Goal: Task Accomplishment & Management: Manage account settings

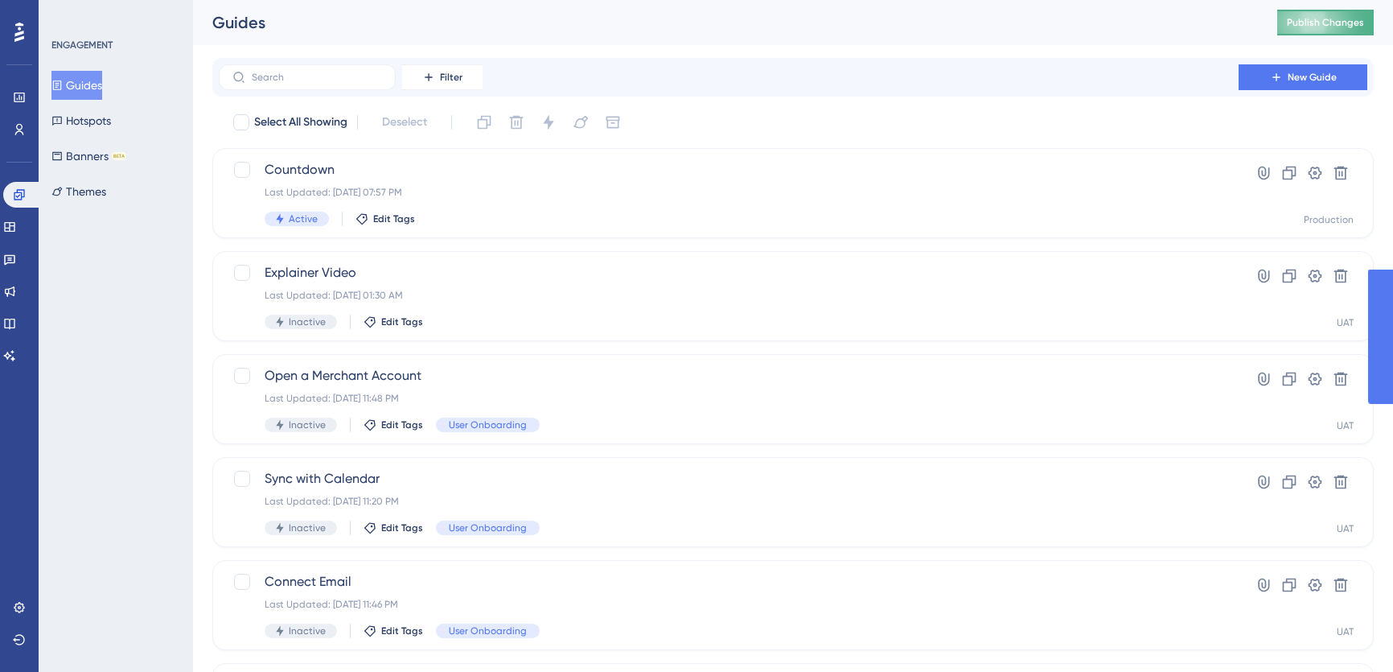
click at [1323, 18] on span "Publish Changes" at bounding box center [1325, 22] width 77 height 13
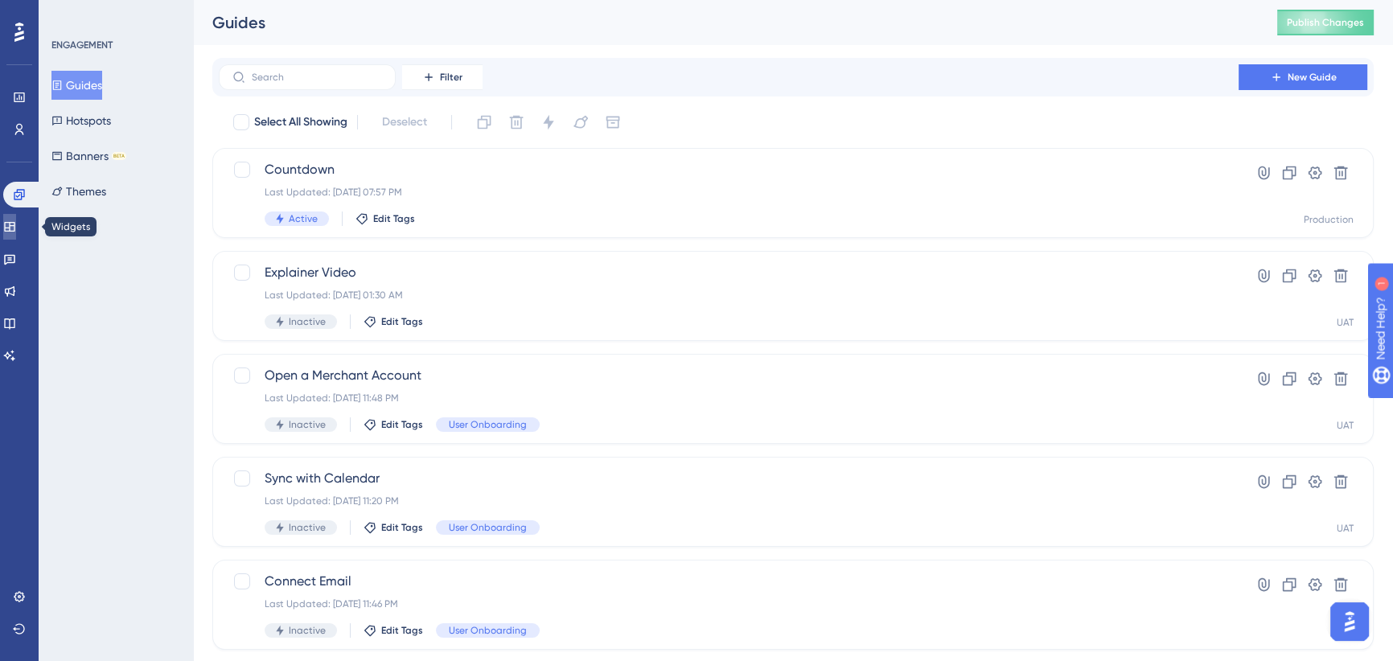
click at [14, 225] on icon at bounding box center [9, 227] width 10 height 10
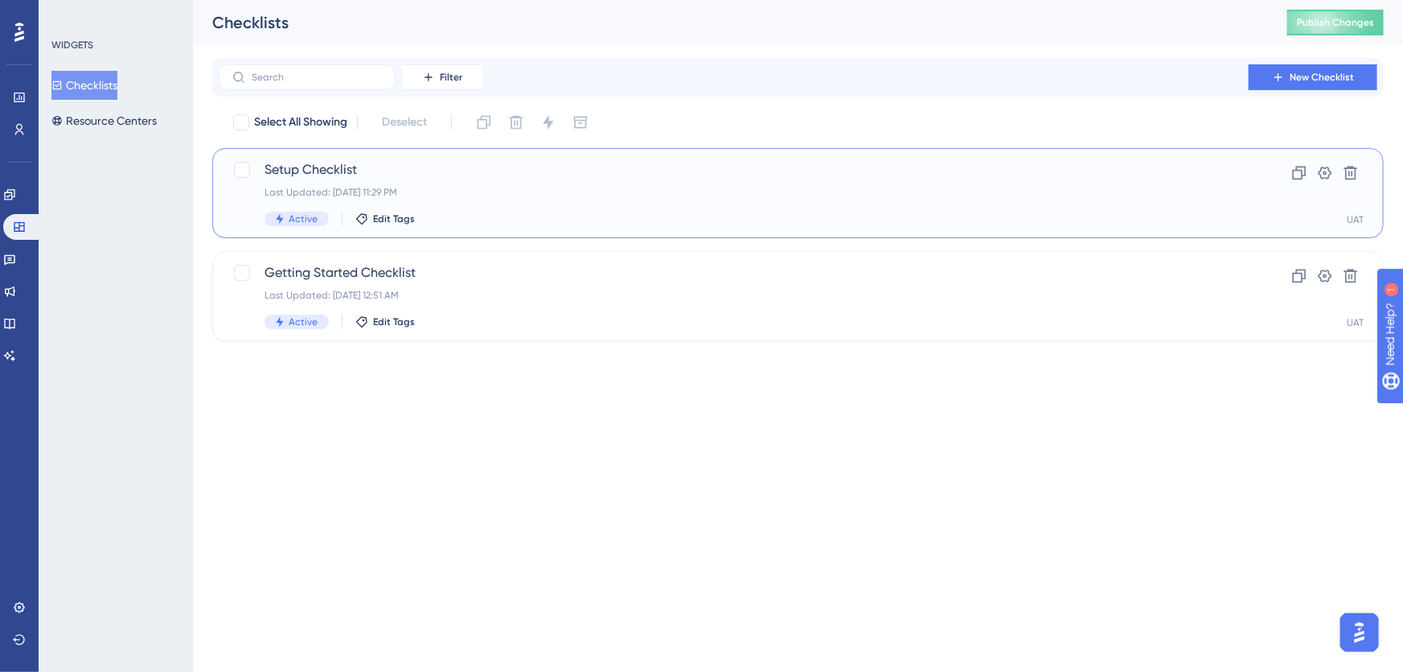
click at [389, 178] on span "Setup Checklist" at bounding box center [734, 169] width 939 height 19
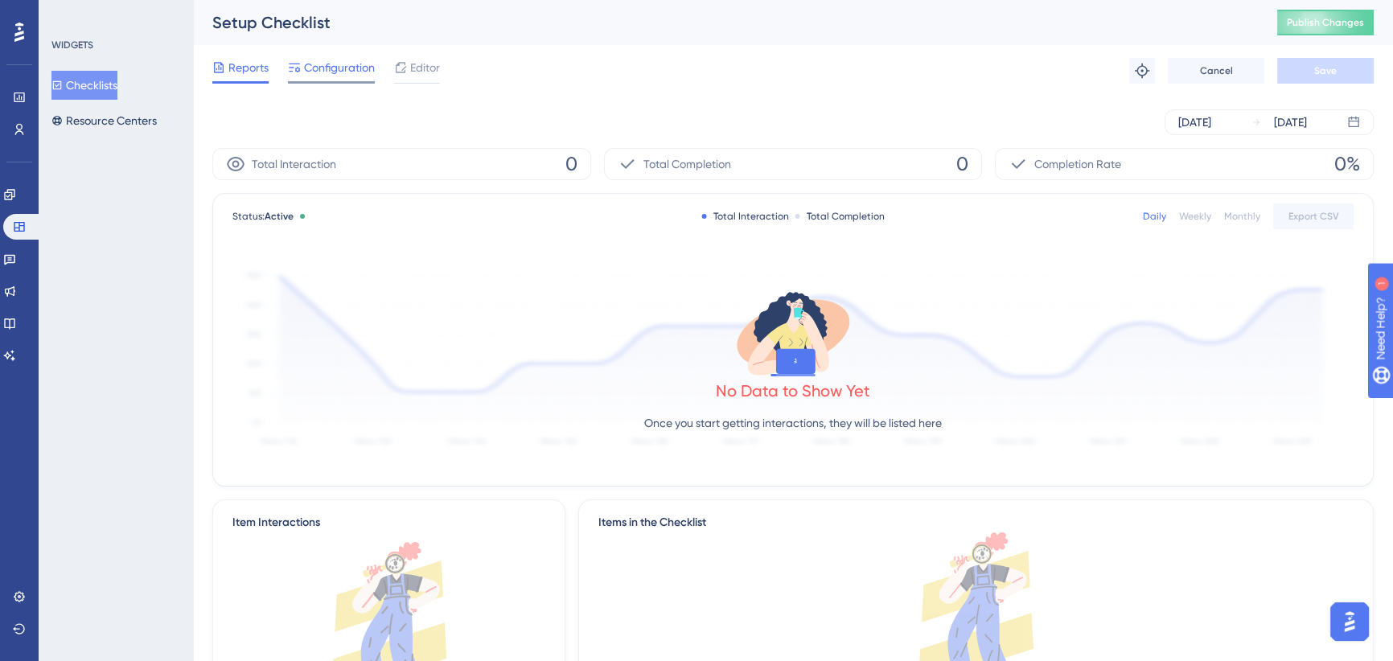
click at [343, 72] on span "Configuration" at bounding box center [339, 67] width 71 height 19
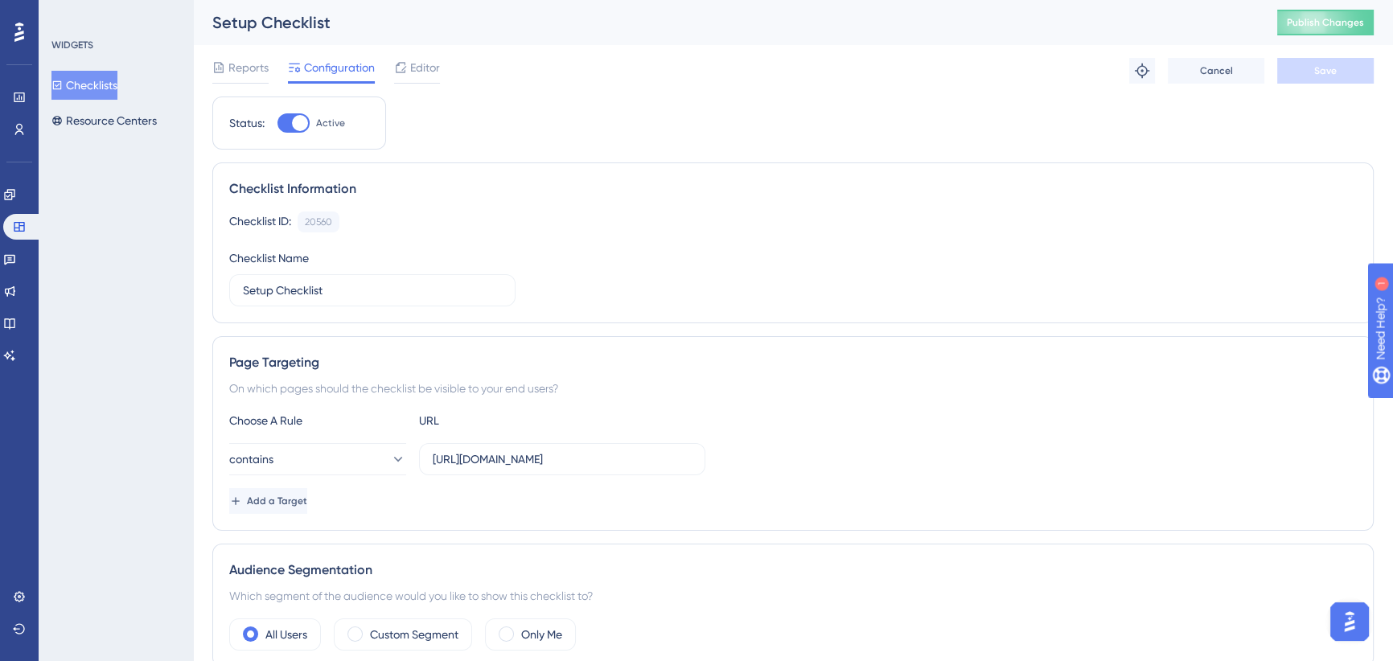
click at [418, 70] on span "Editor" at bounding box center [425, 67] width 30 height 19
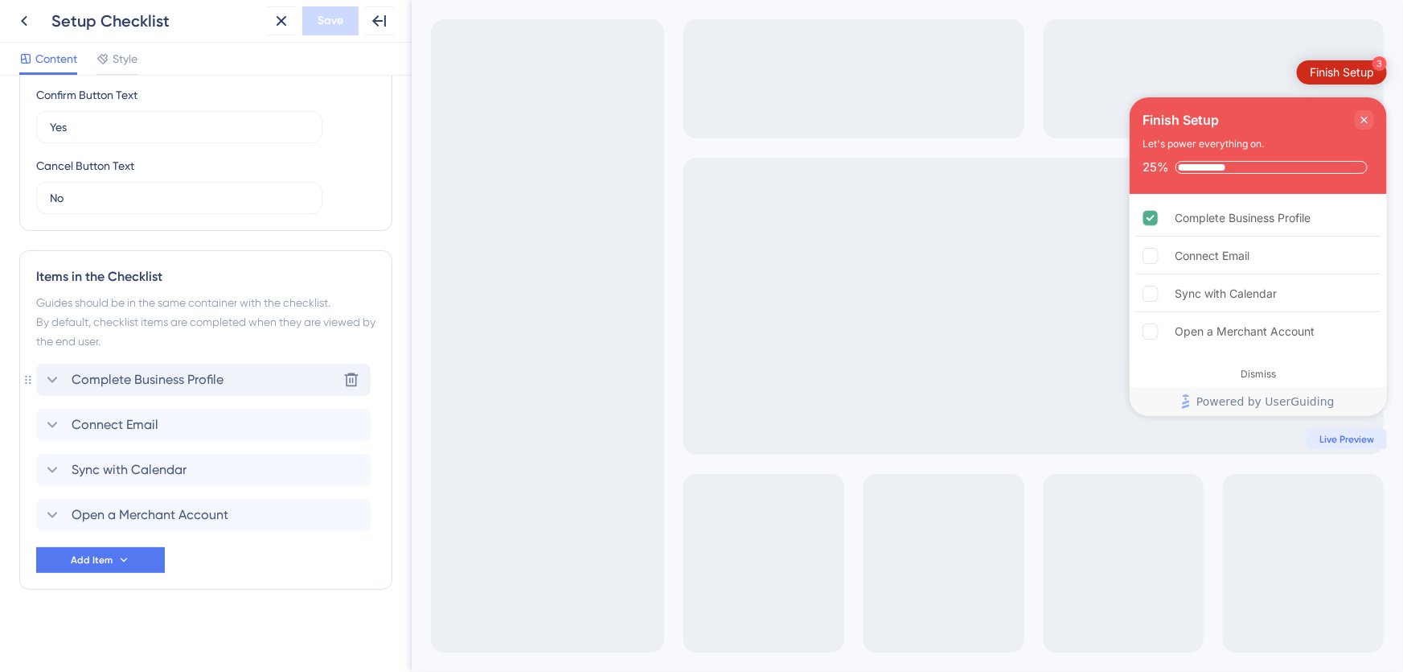
click at [56, 377] on icon at bounding box center [52, 379] width 19 height 19
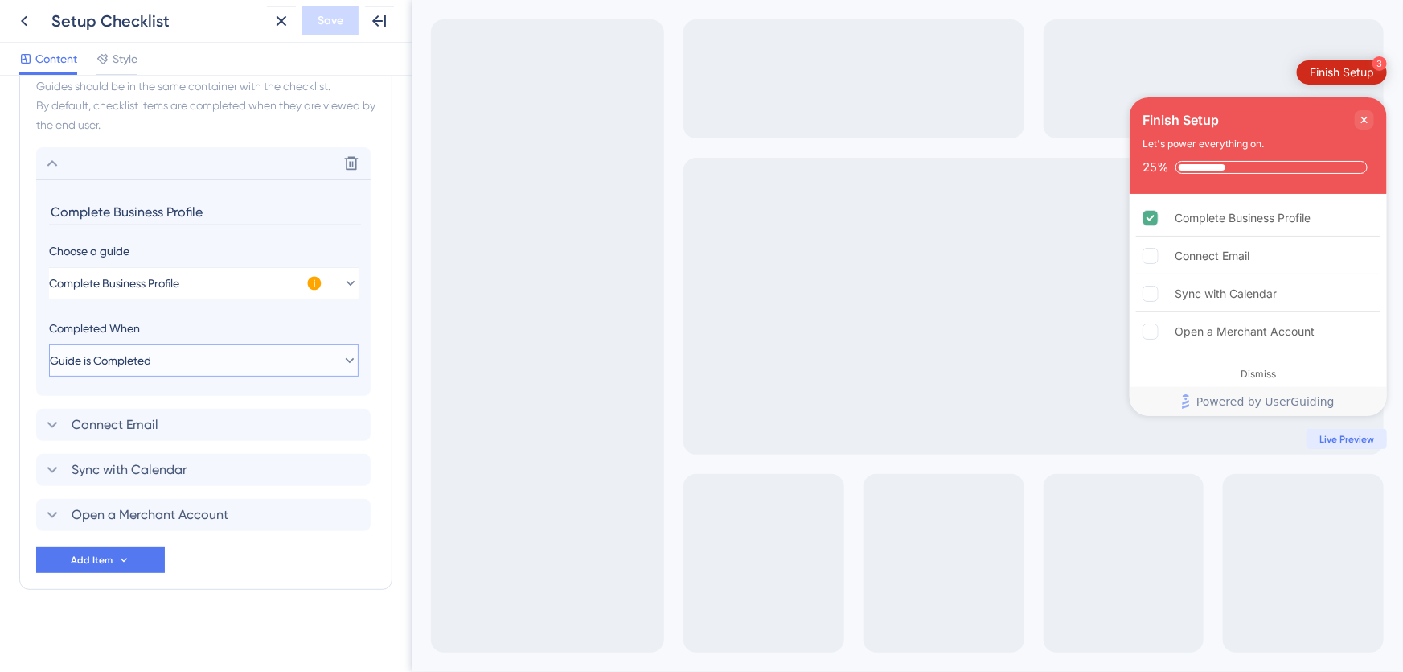
click at [151, 356] on span "Guide is Completed" at bounding box center [100, 360] width 101 height 19
click at [160, 322] on div "Completed When" at bounding box center [204, 327] width 310 height 19
click at [176, 283] on span "Complete Business Profile" at bounding box center [115, 282] width 130 height 19
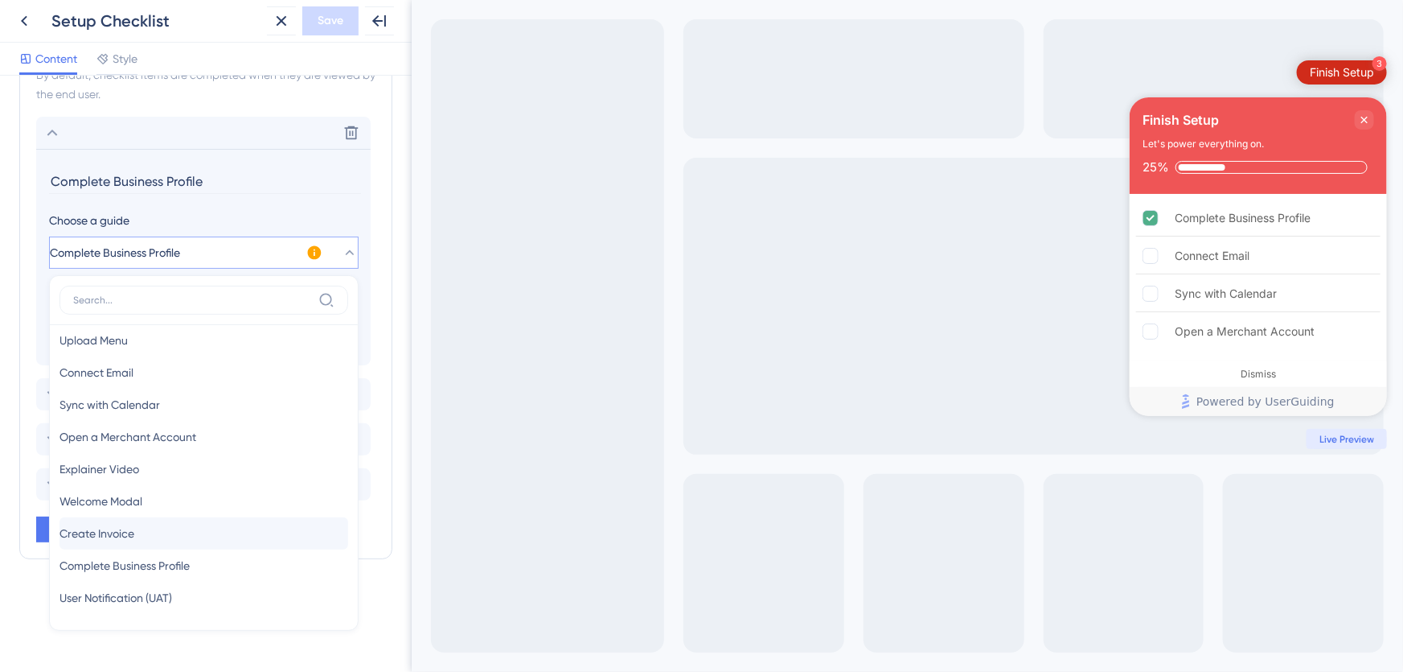
scroll to position [77, 0]
click at [166, 557] on span "Complete Business Profile" at bounding box center [125, 562] width 130 height 19
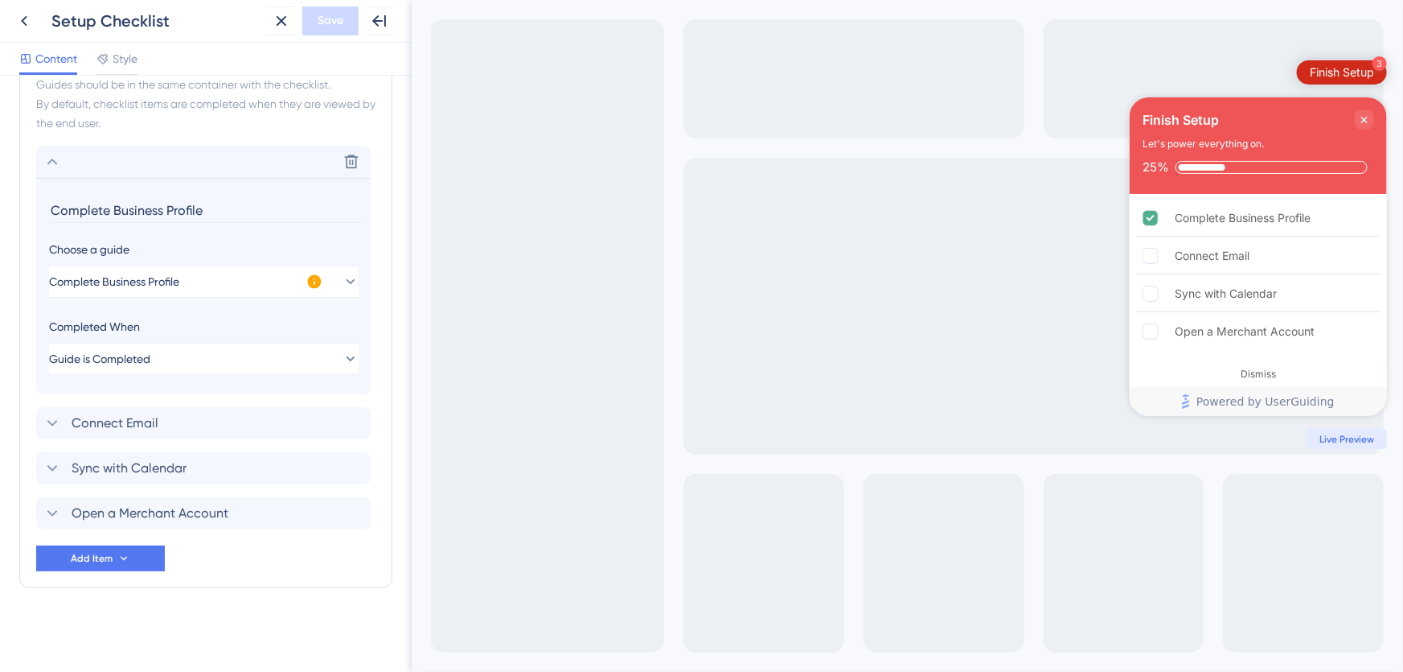
scroll to position [733, 0]
click at [206, 429] on div "Connect Email Delete" at bounding box center [203, 425] width 335 height 32
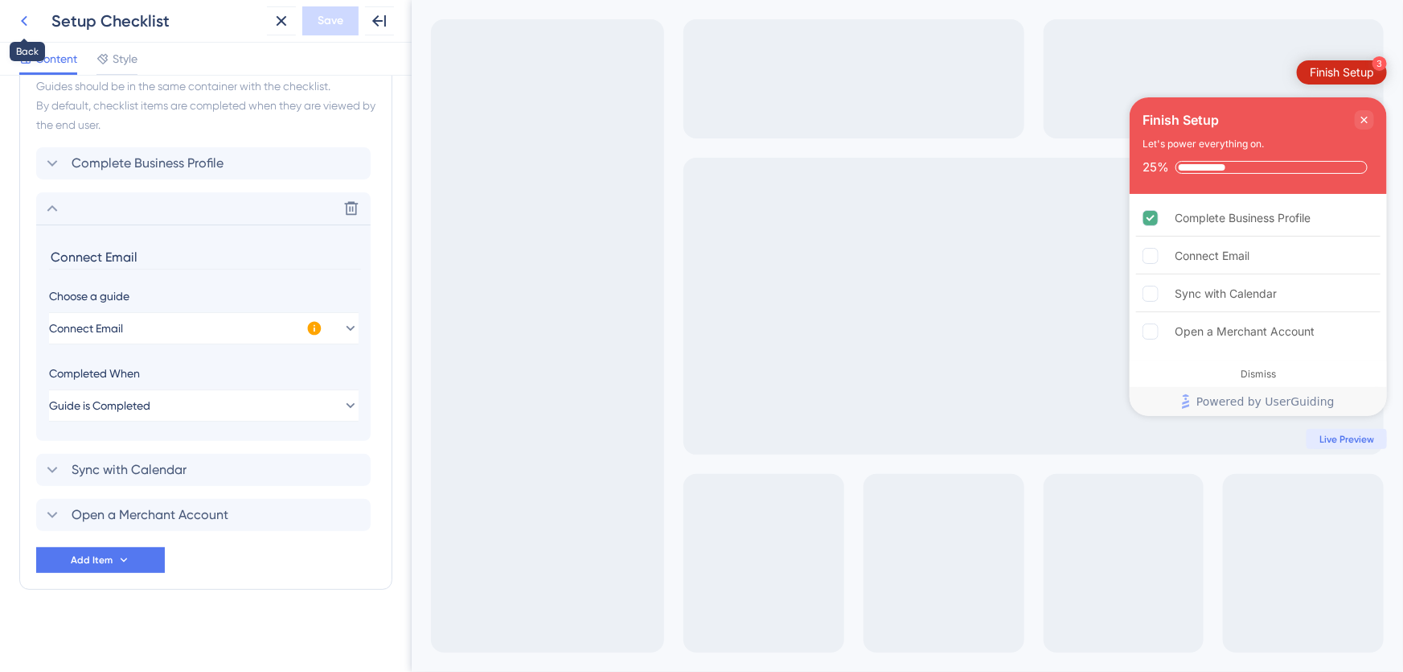
click at [28, 18] on icon at bounding box center [23, 20] width 19 height 19
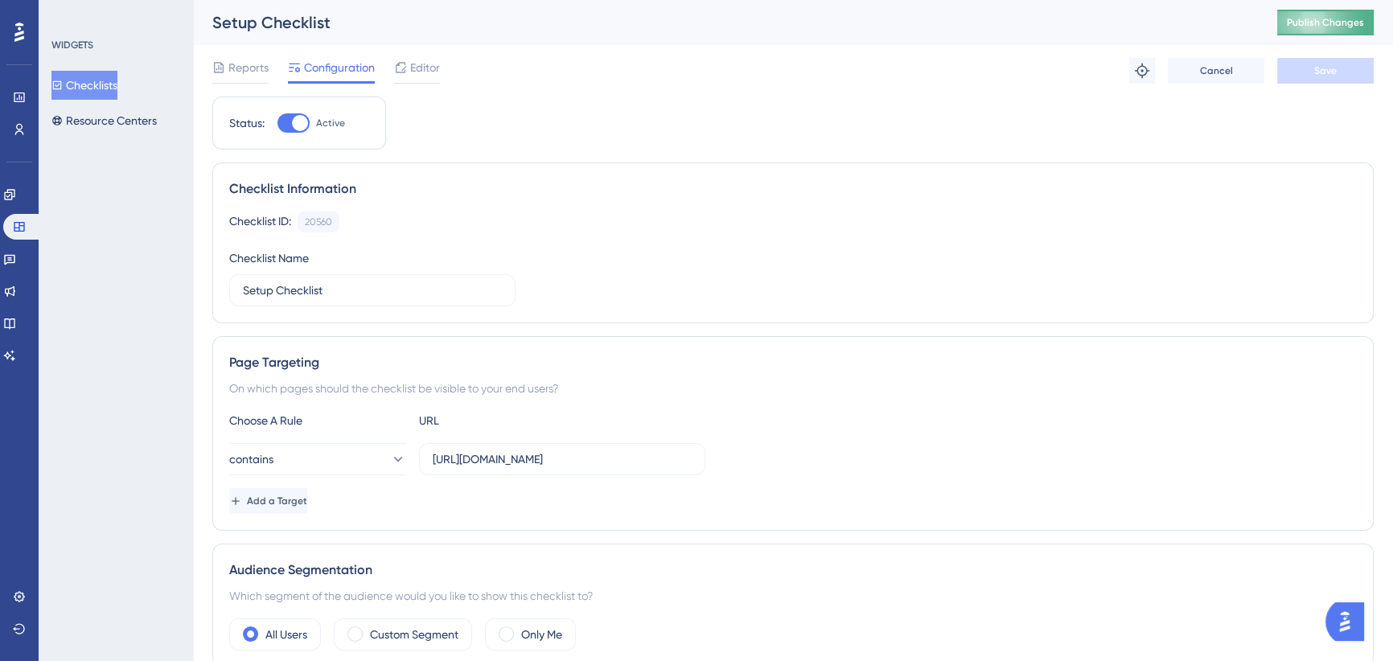
click at [1317, 23] on span "Publish Changes" at bounding box center [1325, 22] width 77 height 13
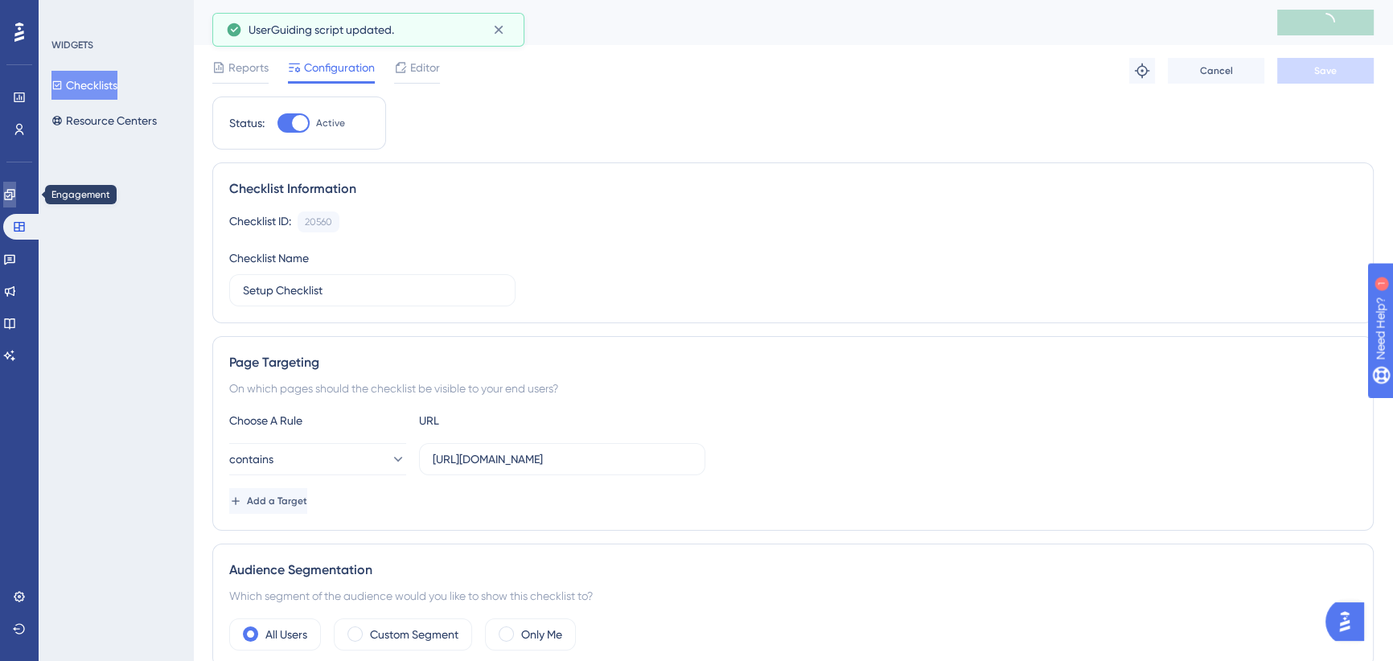
click at [14, 190] on icon at bounding box center [9, 194] width 10 height 10
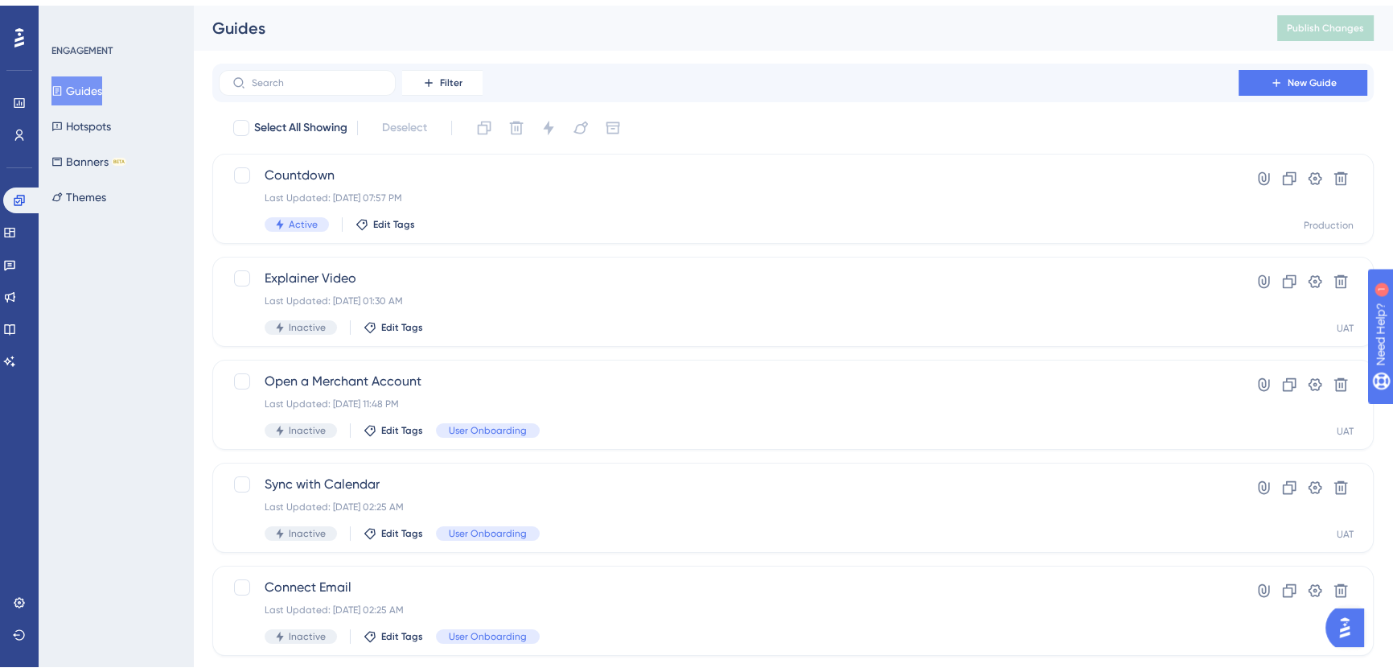
scroll to position [219, 0]
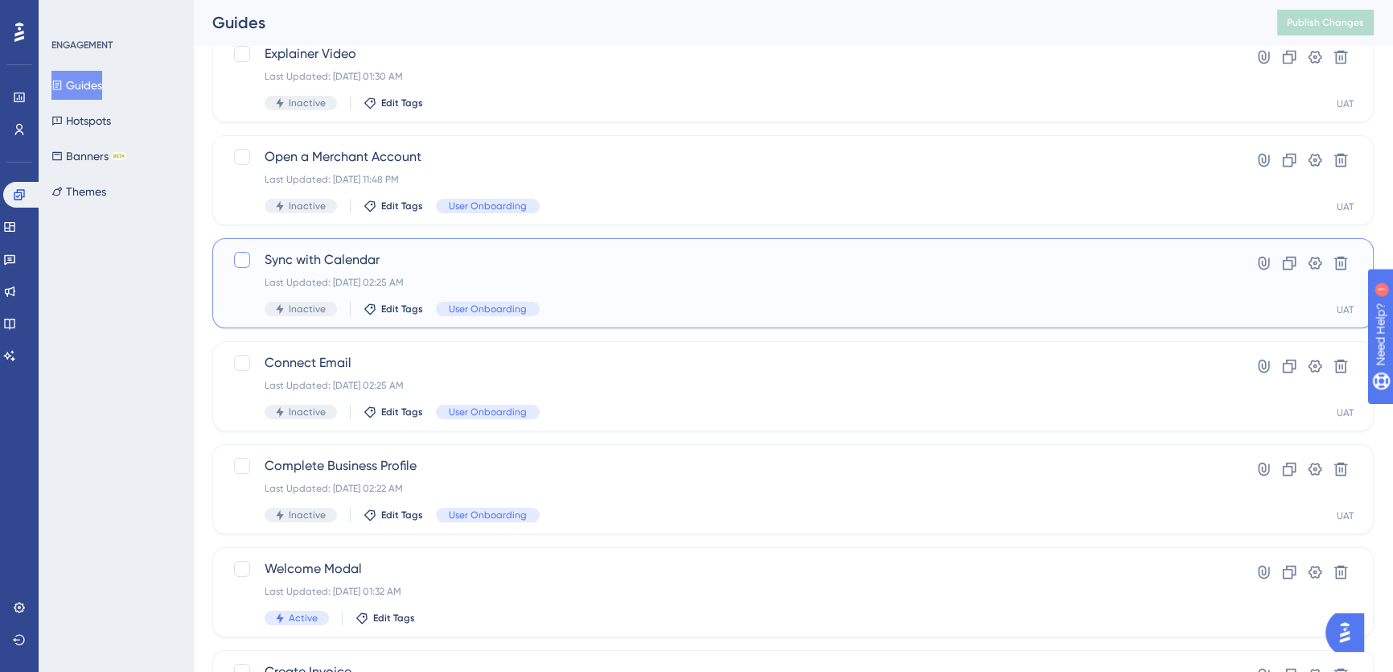
click at [243, 256] on div at bounding box center [242, 260] width 16 height 16
checkbox input "true"
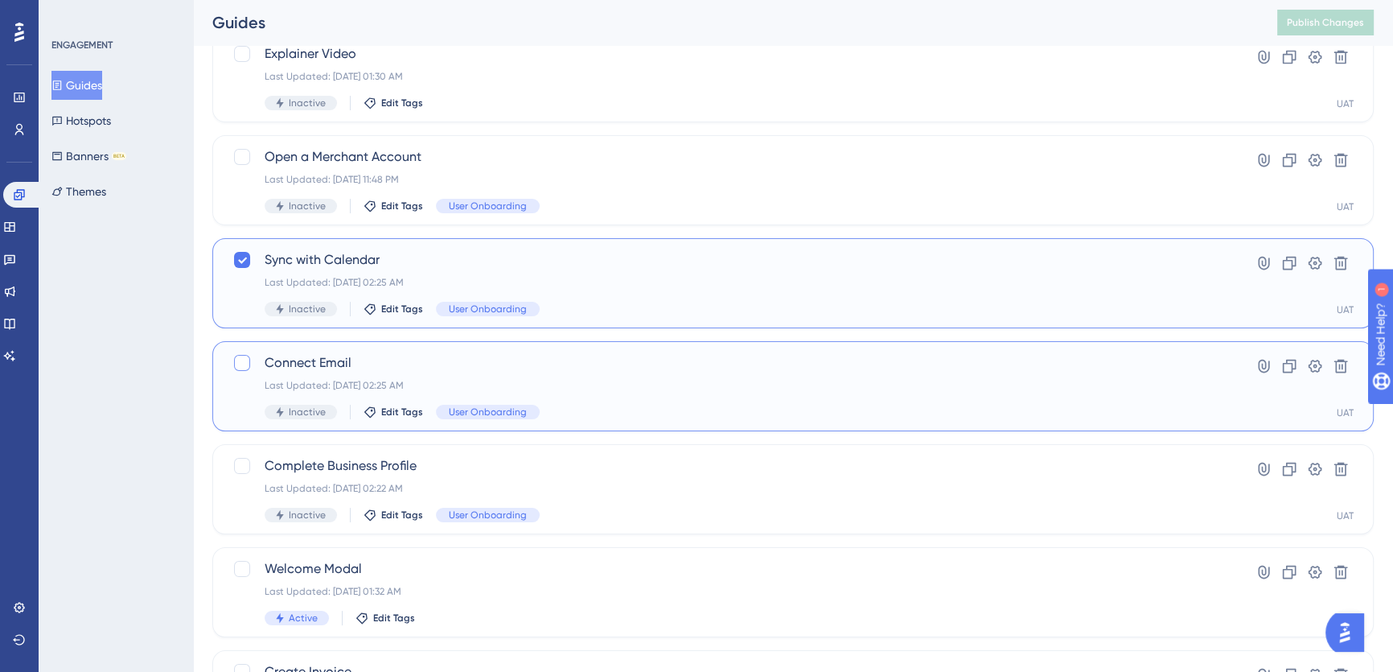
click at [245, 360] on div at bounding box center [242, 363] width 16 height 16
checkbox input "true"
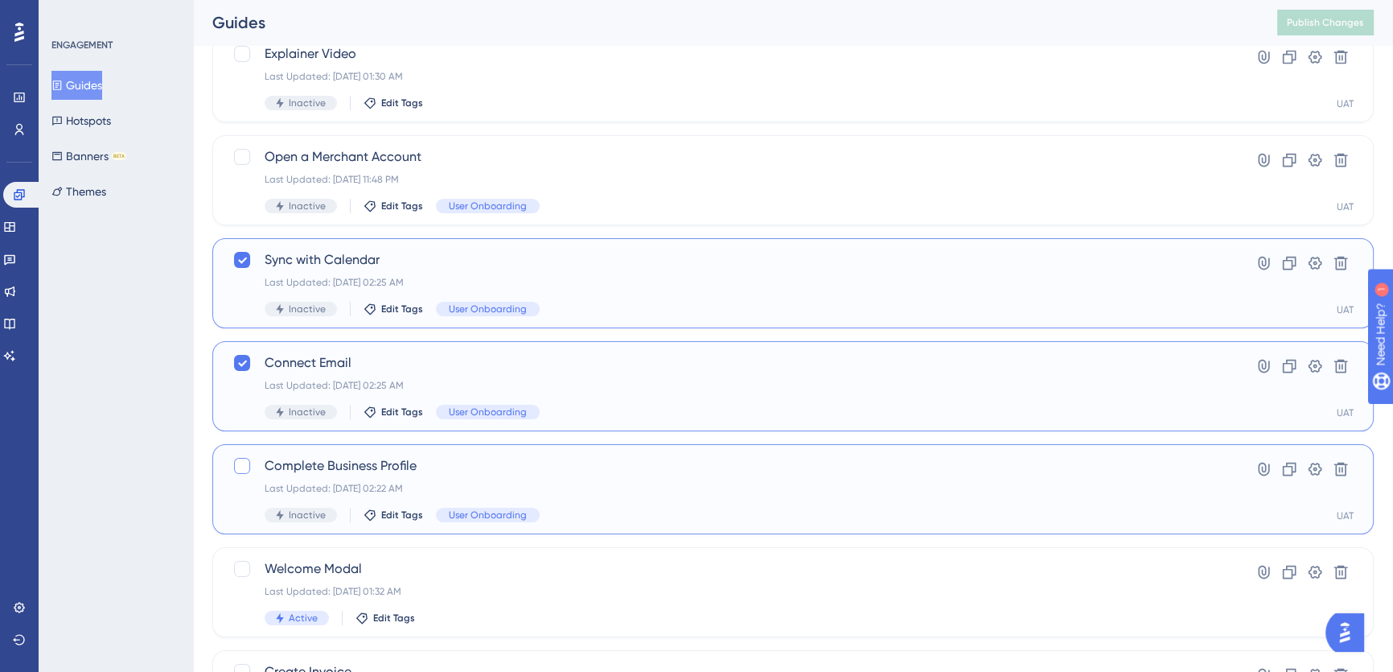
click at [245, 463] on div at bounding box center [242, 466] width 16 height 16
checkbox input "true"
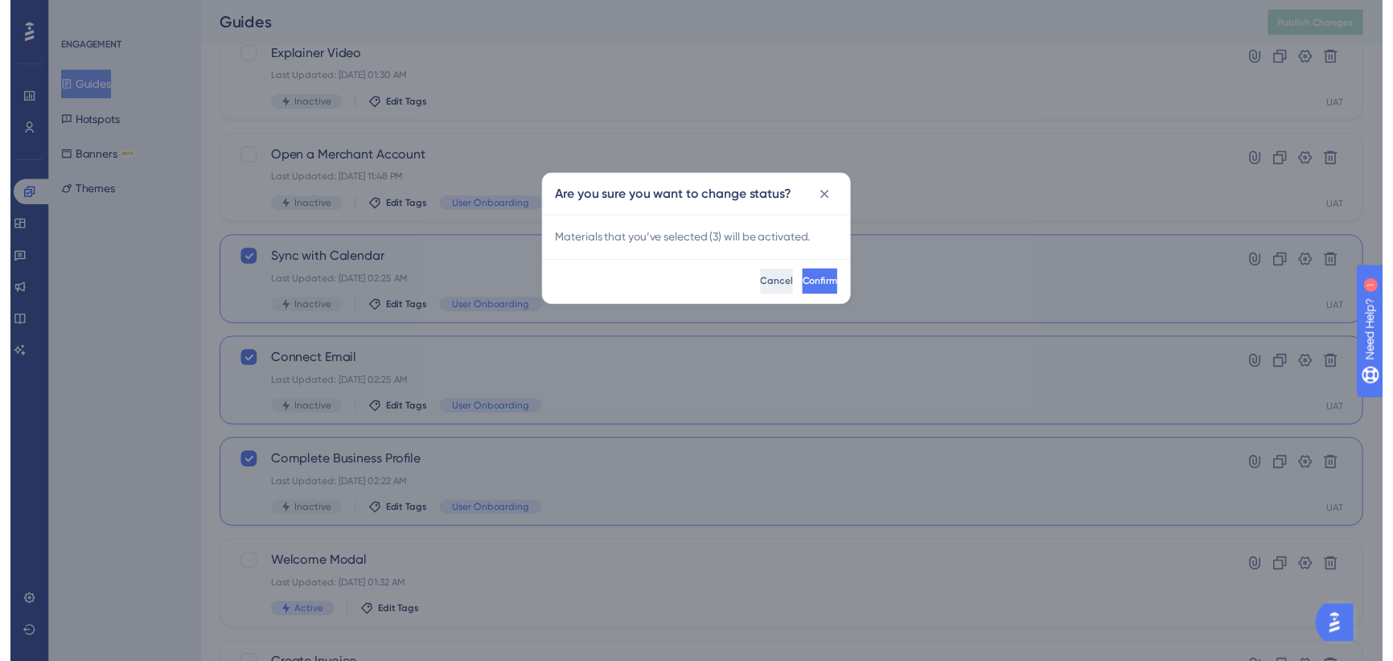
scroll to position [0, 0]
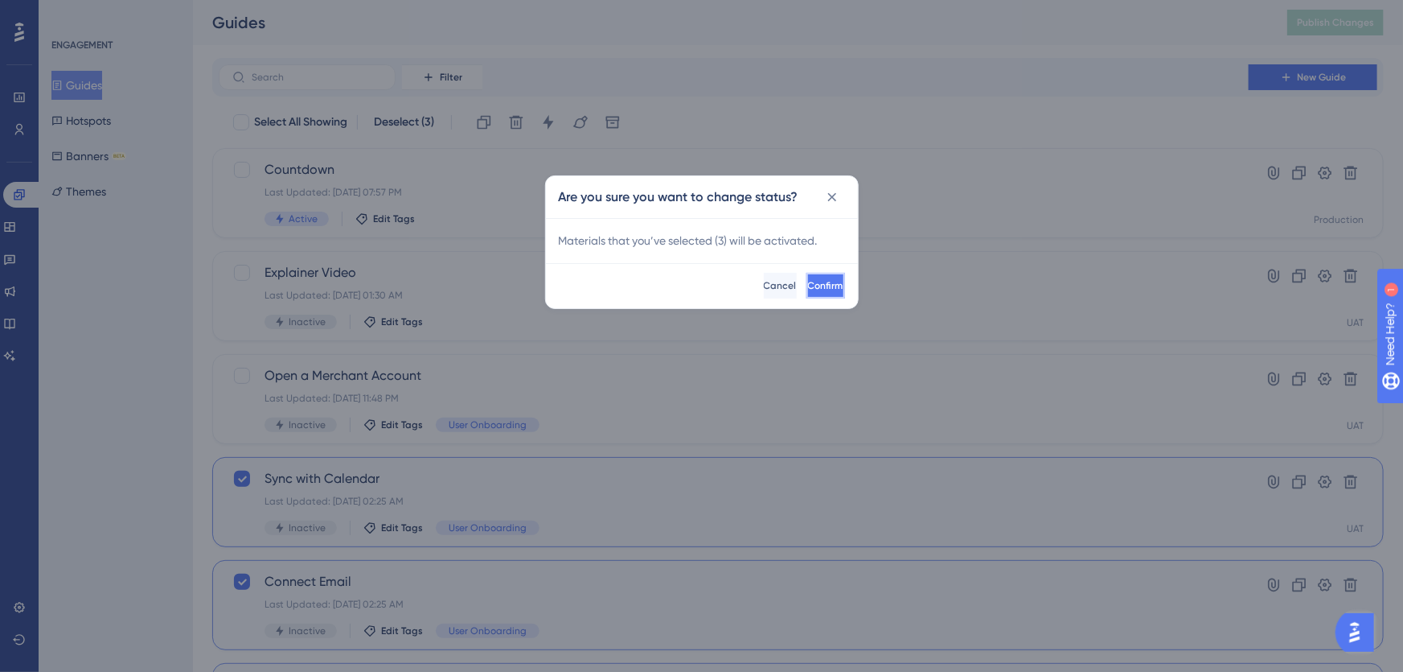
click at [808, 289] on span "Confirm" at bounding box center [825, 285] width 35 height 13
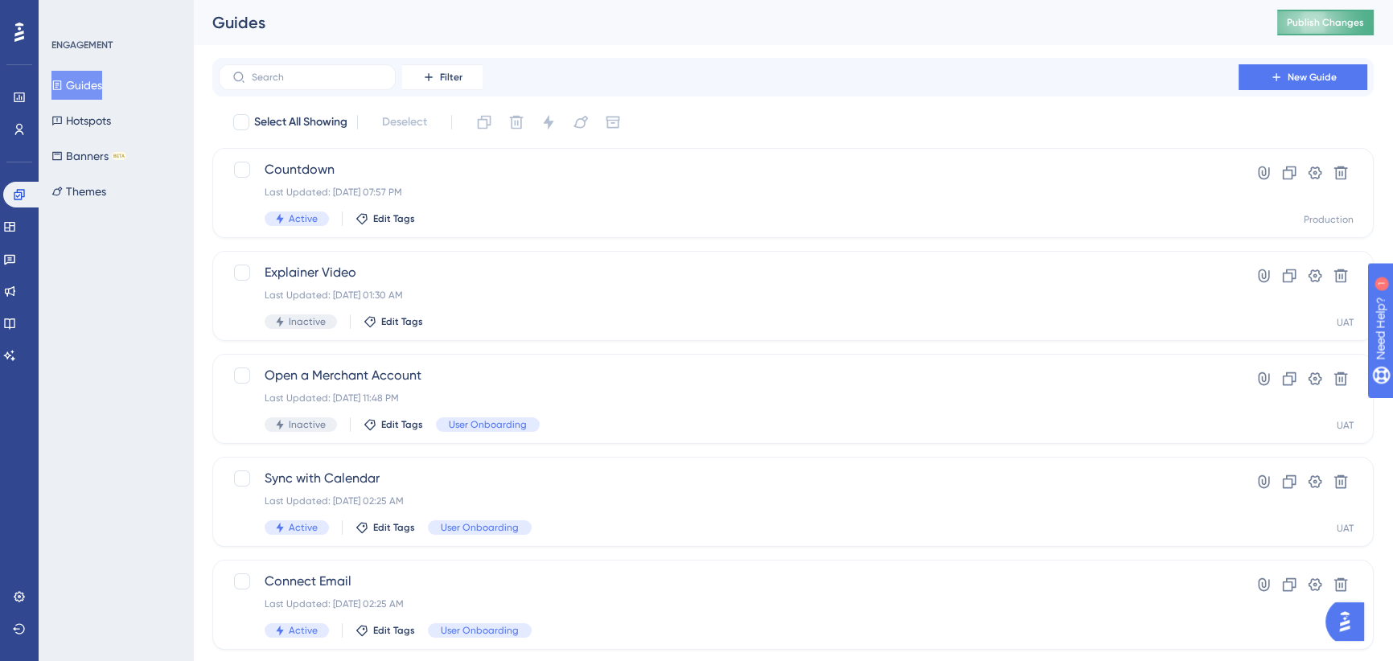
click at [1348, 20] on span "Publish Changes" at bounding box center [1325, 22] width 77 height 13
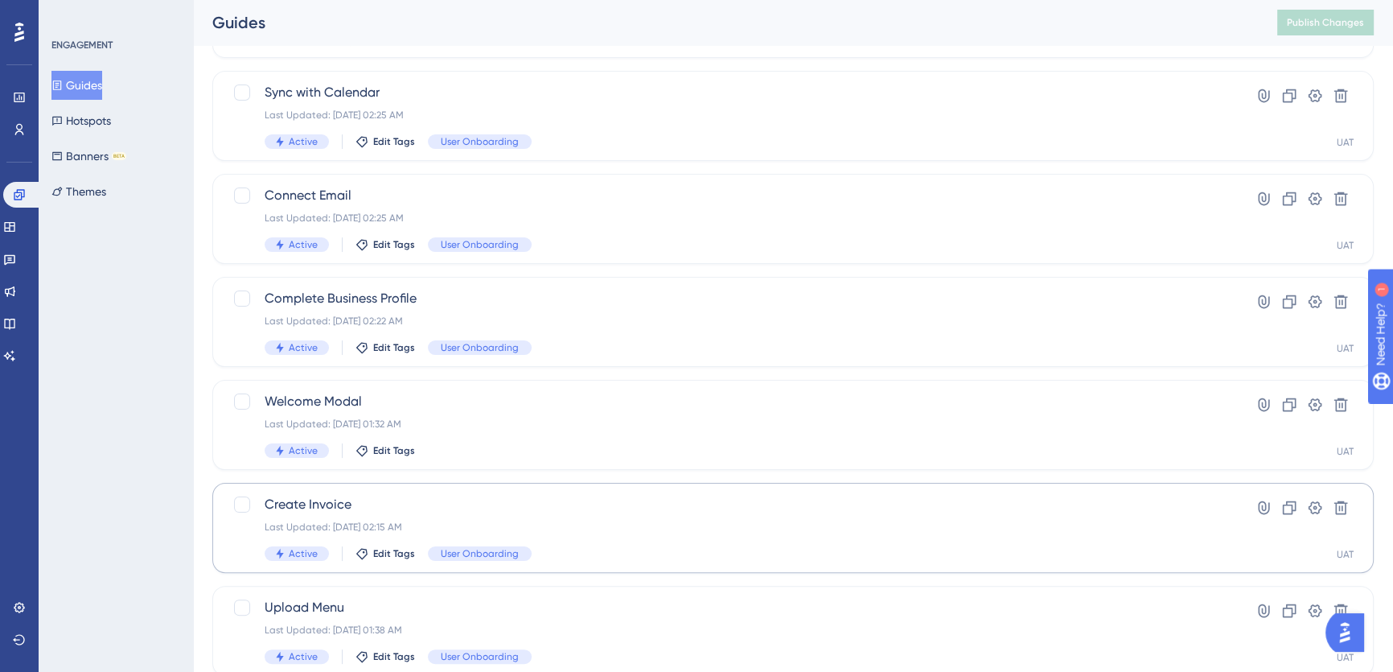
scroll to position [438, 0]
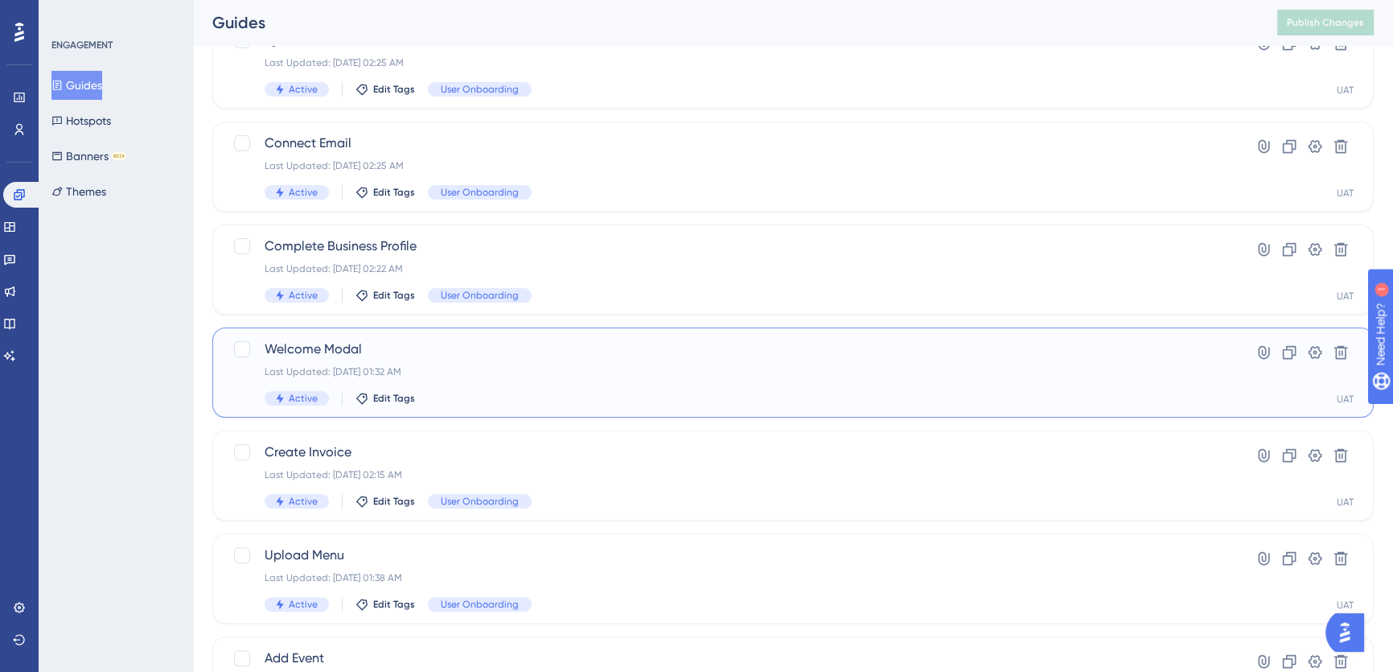
click at [492, 355] on span "Welcome Modal" at bounding box center [729, 348] width 928 height 19
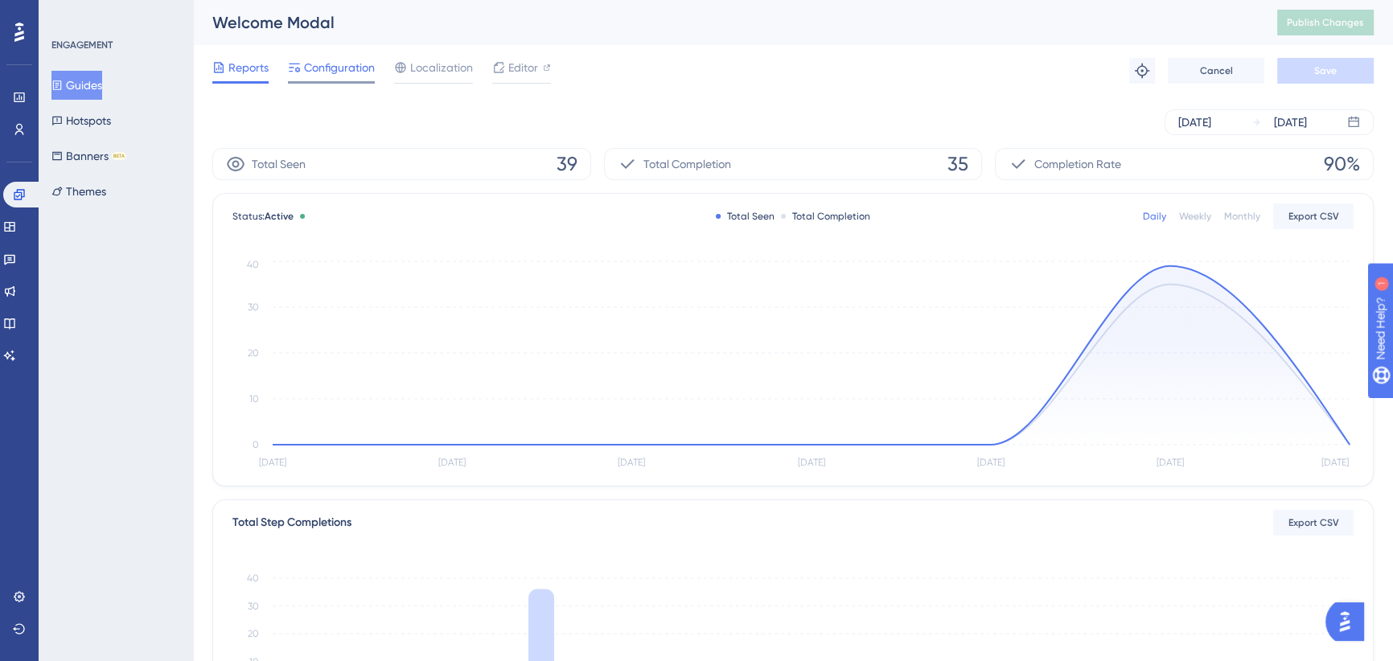
click at [338, 65] on span "Configuration" at bounding box center [339, 67] width 71 height 19
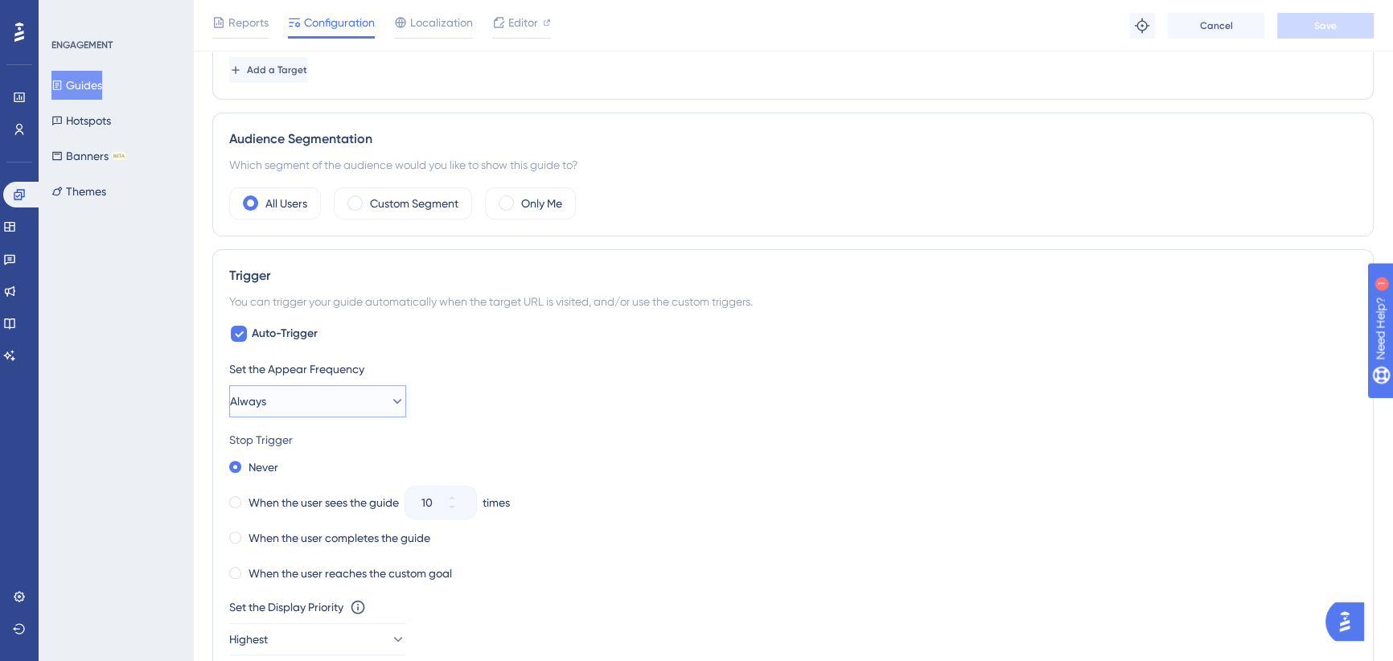
click at [290, 401] on button "Always" at bounding box center [317, 401] width 177 height 32
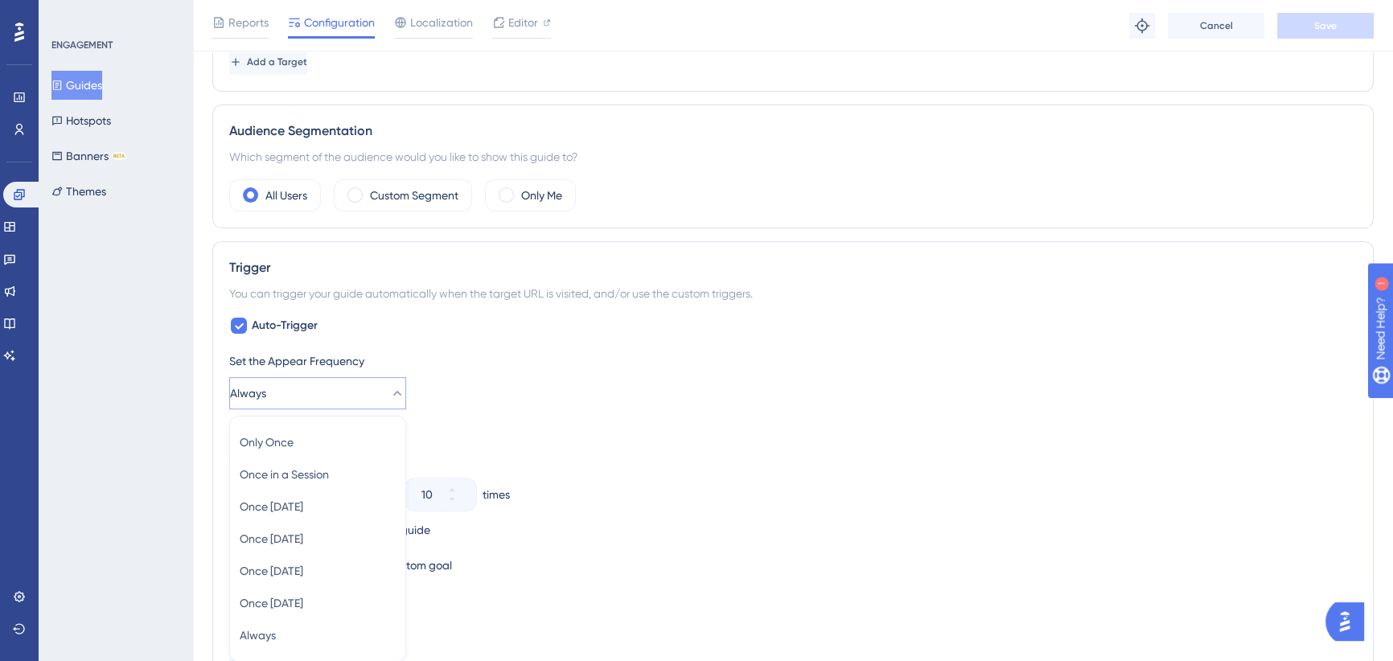
scroll to position [726, 0]
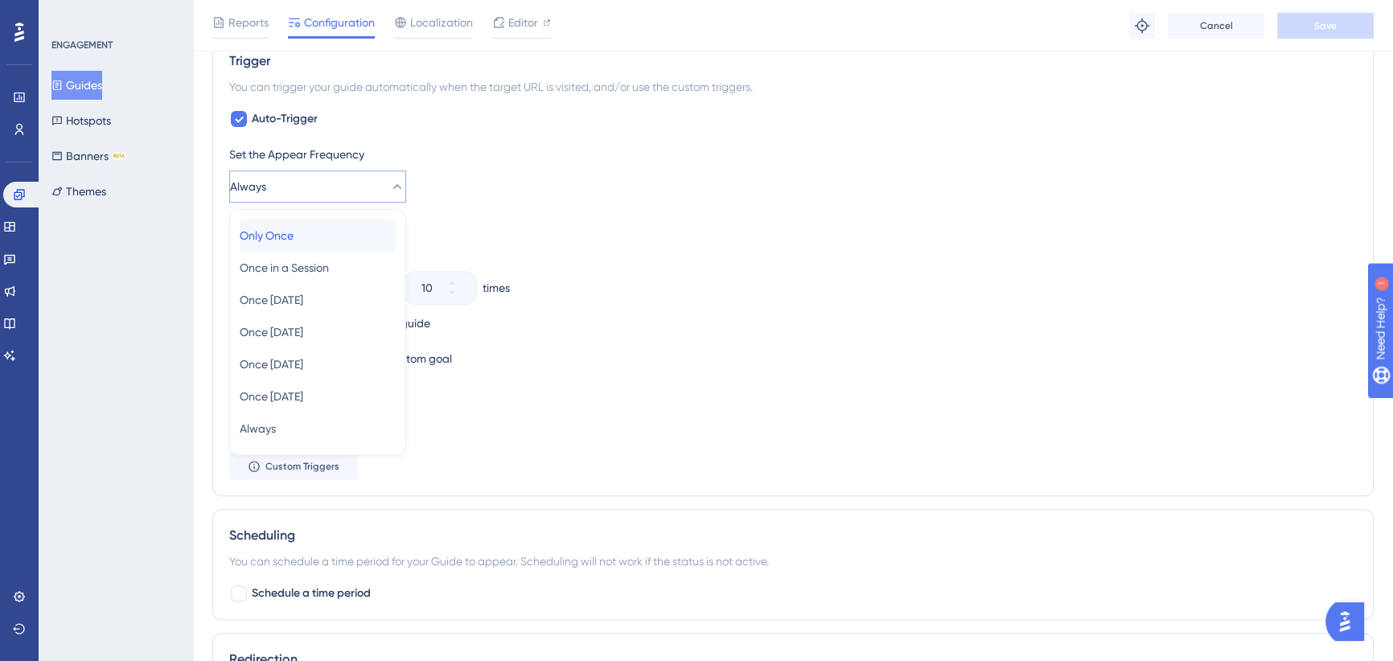
click at [307, 227] on div "Only Once Only Once" at bounding box center [318, 236] width 156 height 32
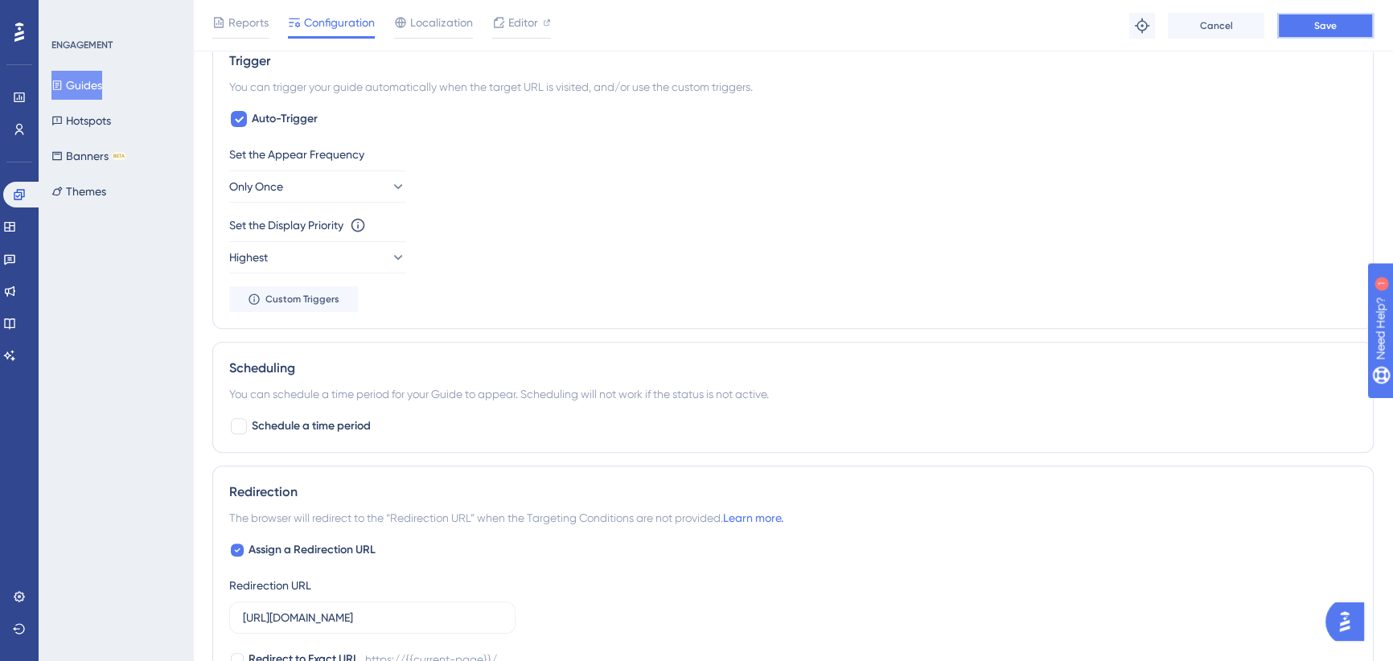
click at [1309, 17] on button "Save" at bounding box center [1325, 26] width 97 height 26
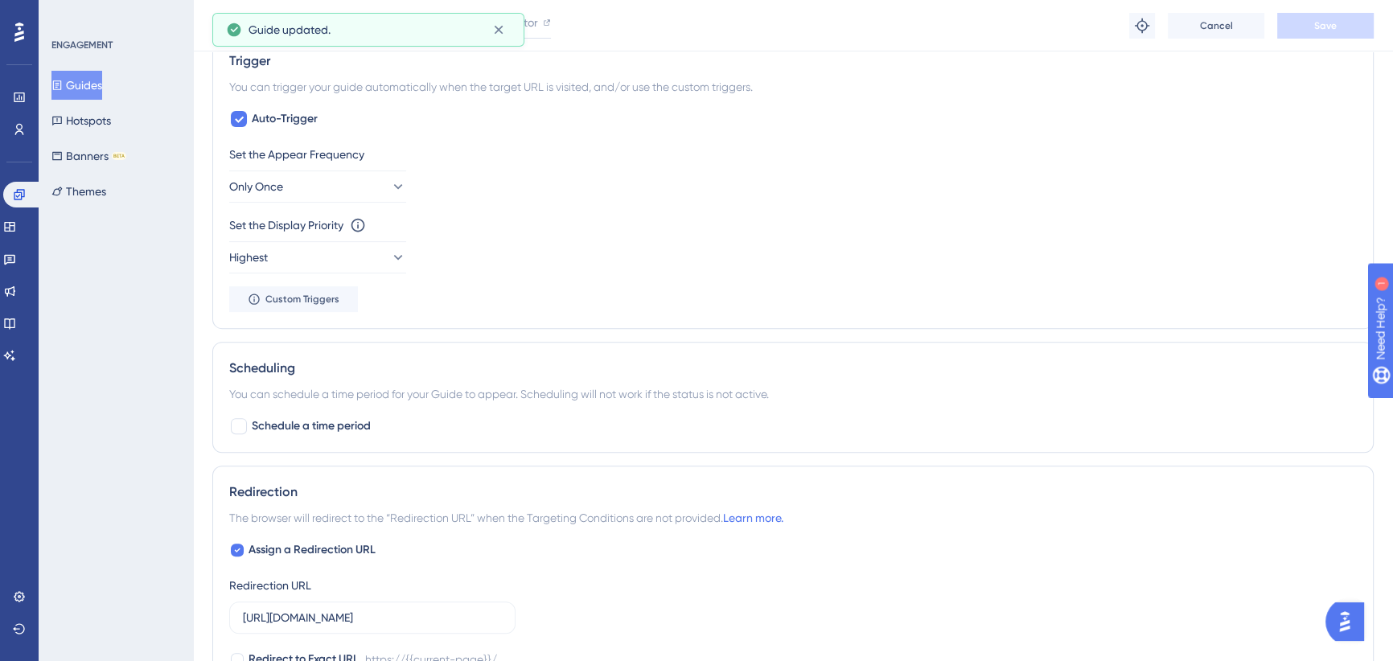
scroll to position [0, 0]
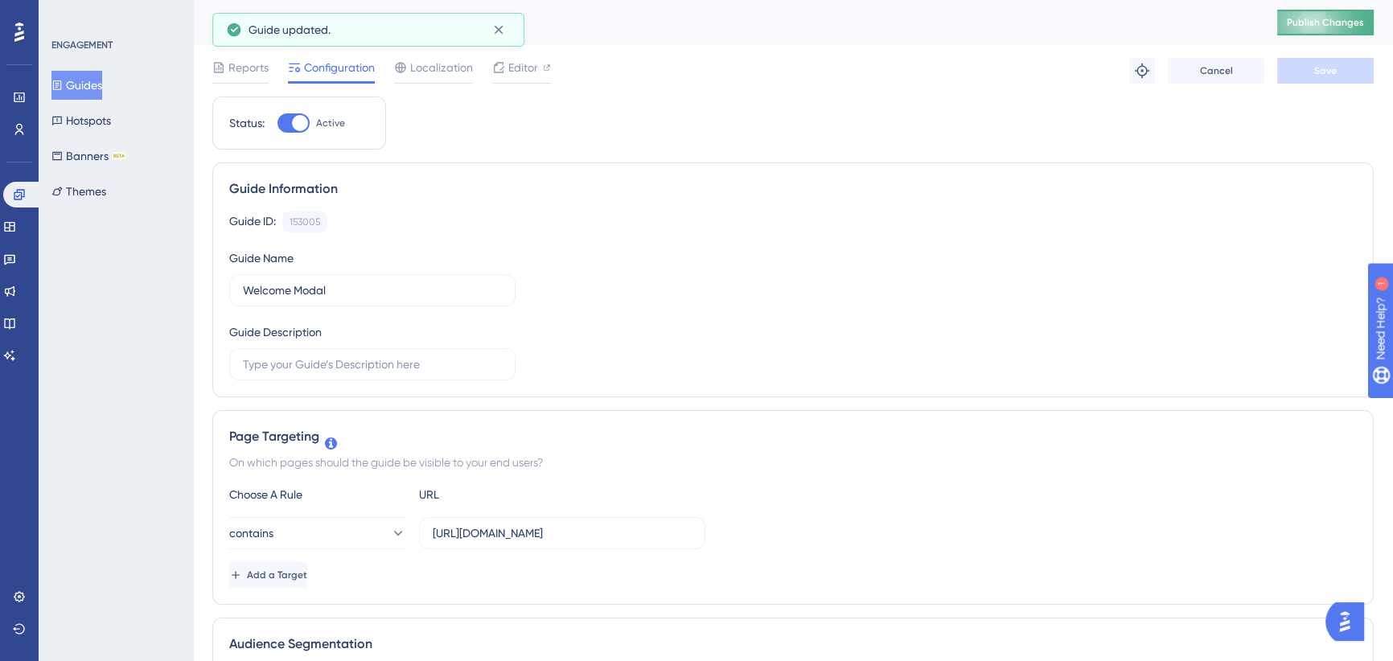
click at [1321, 27] on span "Publish Changes" at bounding box center [1325, 22] width 77 height 13
